Goal: Browse casually

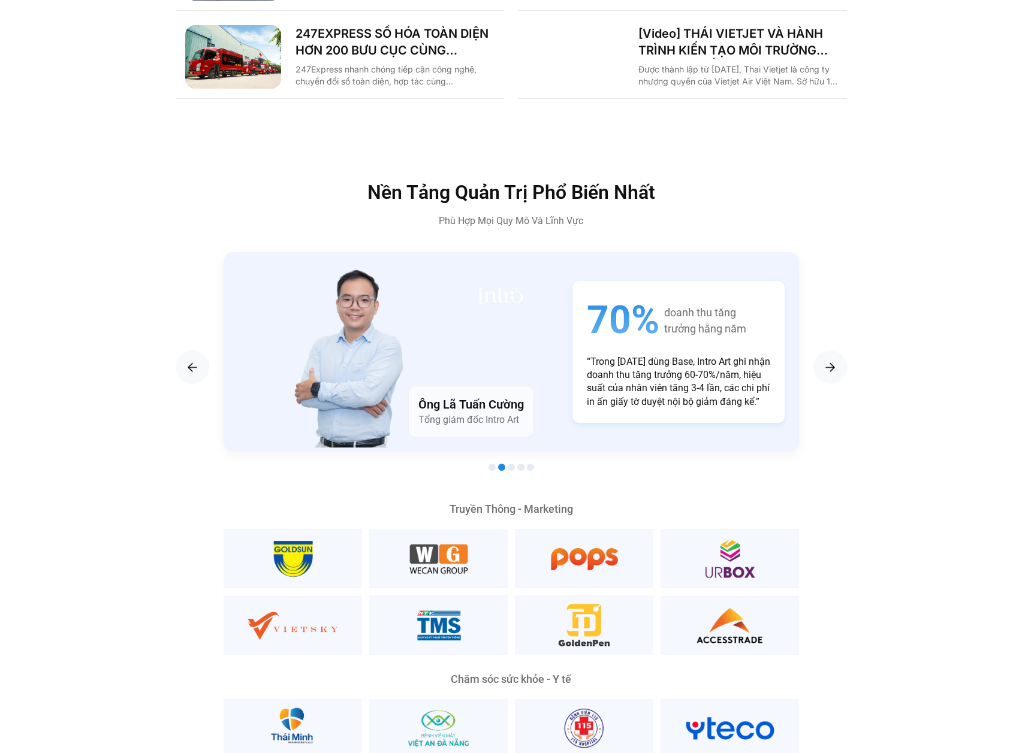
scroll to position [2008, 0]
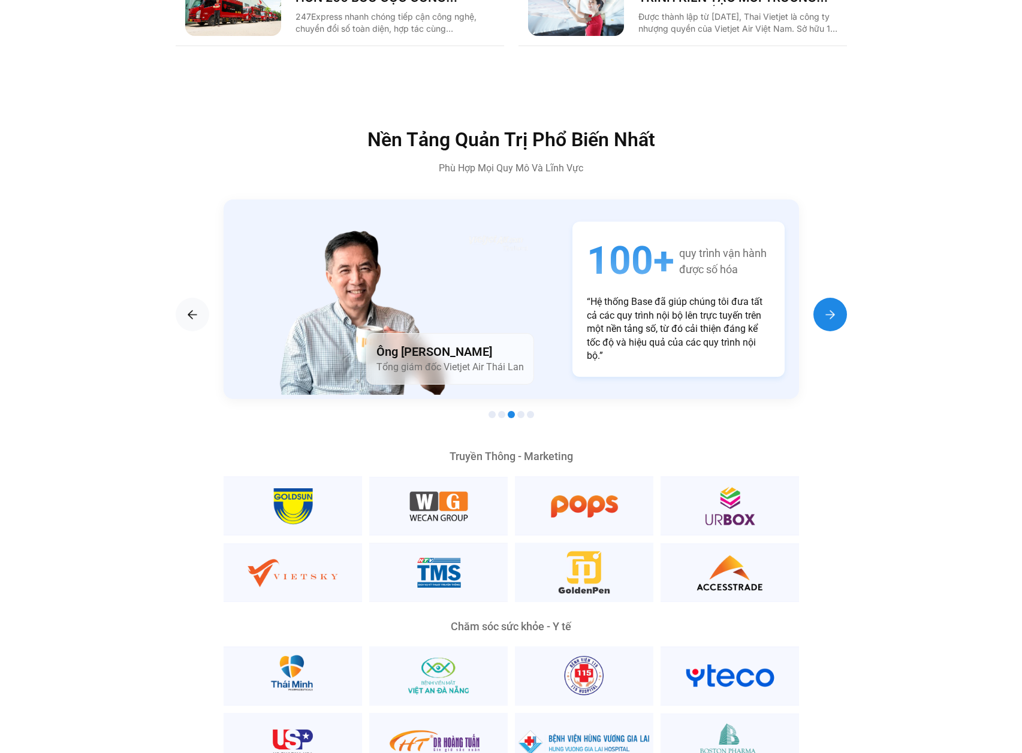
click at [835, 307] on img "Next slide" at bounding box center [830, 314] width 14 height 14
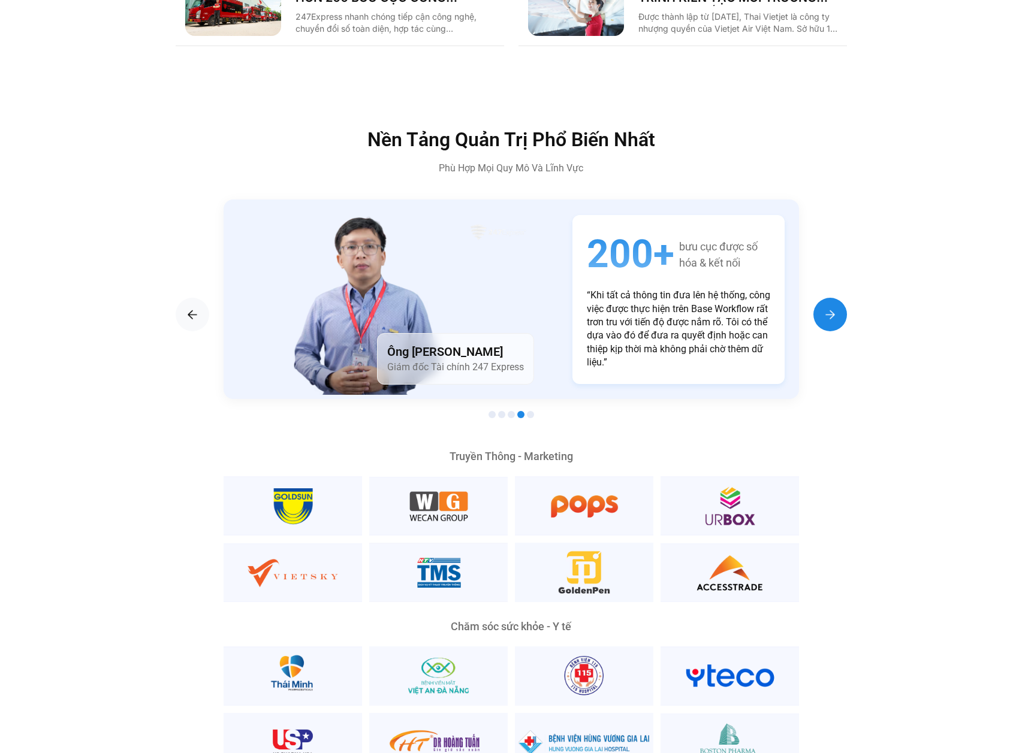
click at [835, 307] on img "Next slide" at bounding box center [830, 314] width 14 height 14
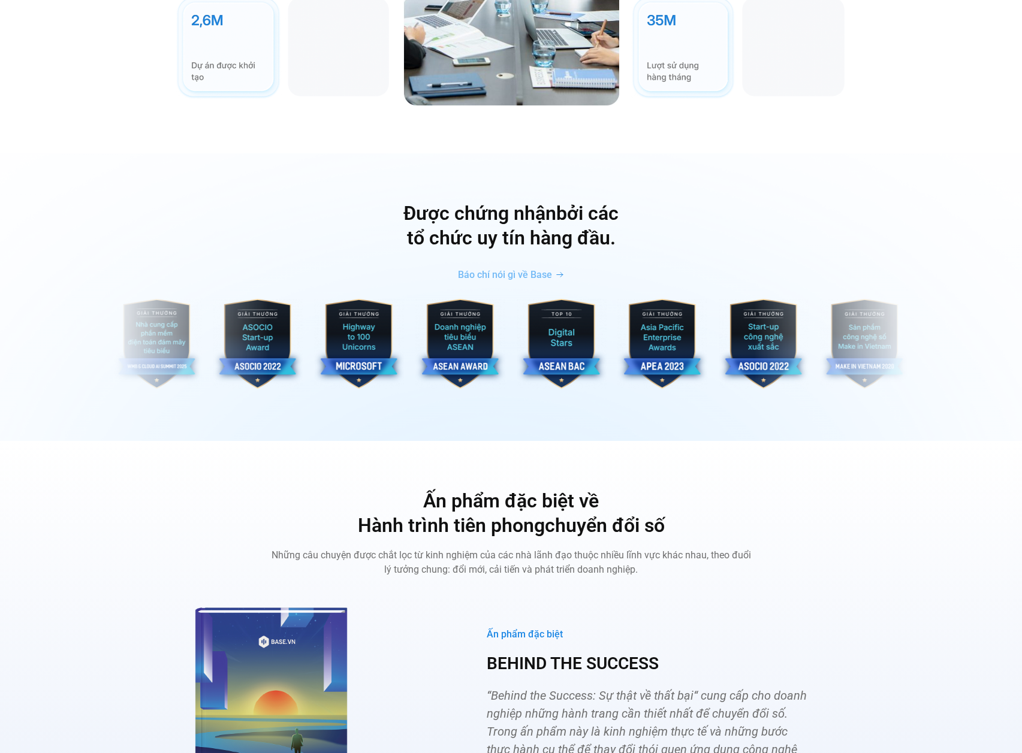
scroll to position [3924, 0]
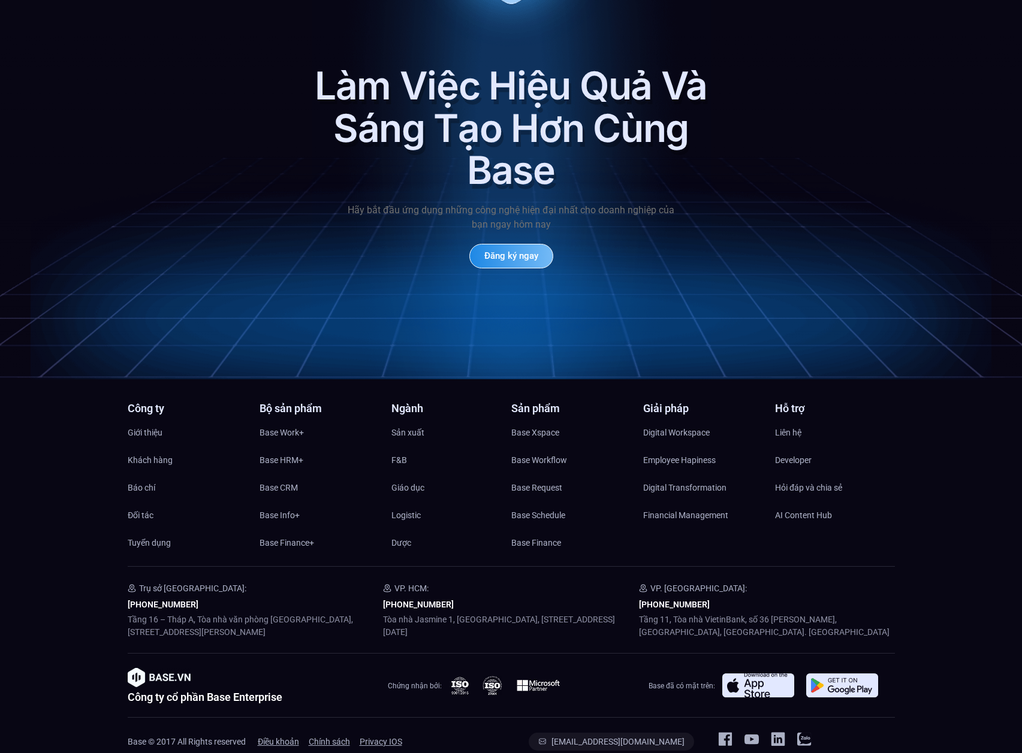
scroll to position [5295, 0]
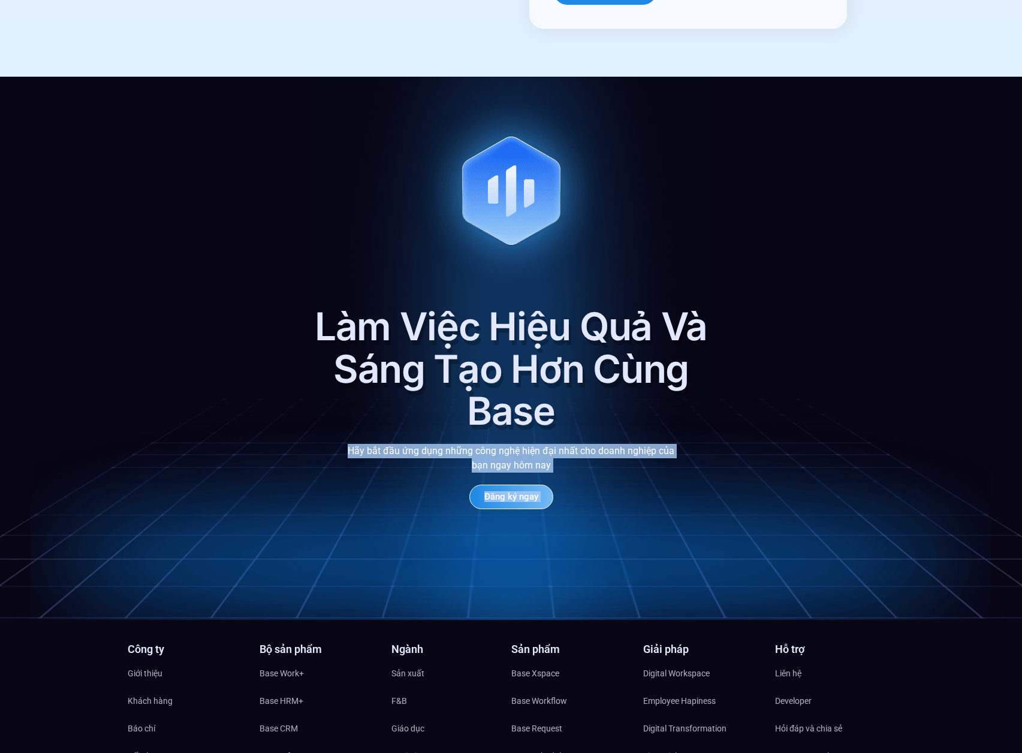
drag, startPoint x: 571, startPoint y: 378, endPoint x: 713, endPoint y: 412, distance: 146.1
click at [670, 410] on div "Làm Việc Hiệu Quả Và Sáng Tạo Hơn Cùng Base Hãy bắt đầu ứng dụng những công ngh…" at bounding box center [511, 349] width 1022 height 544
click at [713, 412] on div "Làm Việc Hiệu Quả Và Sáng Tạo Hơn Cùng Base Hãy bắt đầu ứng dụng những công ngh…" at bounding box center [511, 349] width 1022 height 544
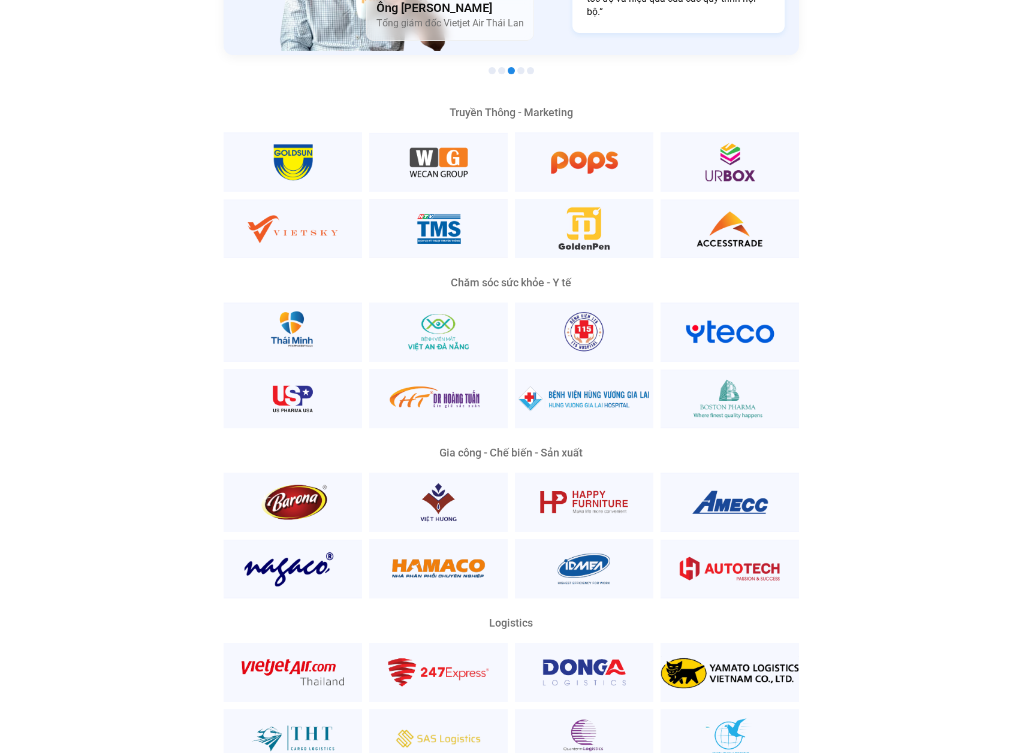
scroll to position [0, 0]
